Goal: Find specific page/section: Find specific page/section

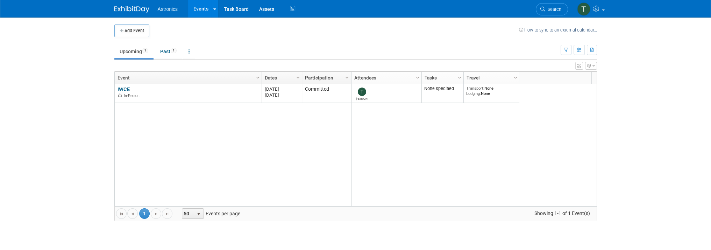
click at [515, 76] on span "Column Settings" at bounding box center [515, 78] width 6 height 6
click at [365, 78] on link "Attendees" at bounding box center [385, 78] width 63 height 12
click at [373, 113] on div "[PERSON_NAME] None specified Transport: None Lodging: None 2026 M-2026-[DATE] N…" at bounding box center [474, 145] width 246 height 122
